Goal: Entertainment & Leisure: Consume media (video, audio)

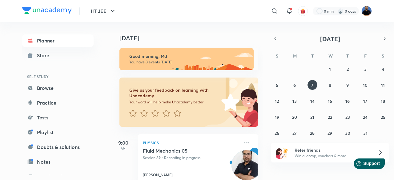
click at [365, 11] on img at bounding box center [366, 11] width 10 height 10
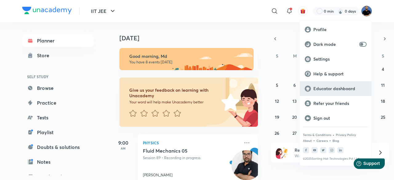
click at [337, 87] on p "Educator dashboard" at bounding box center [339, 89] width 53 height 6
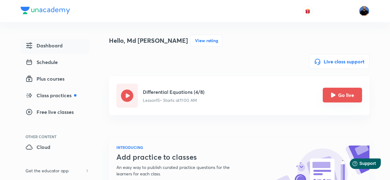
click at [334, 93] on icon "Go live" at bounding box center [333, 95] width 5 height 5
